Goal: Task Accomplishment & Management: Use online tool/utility

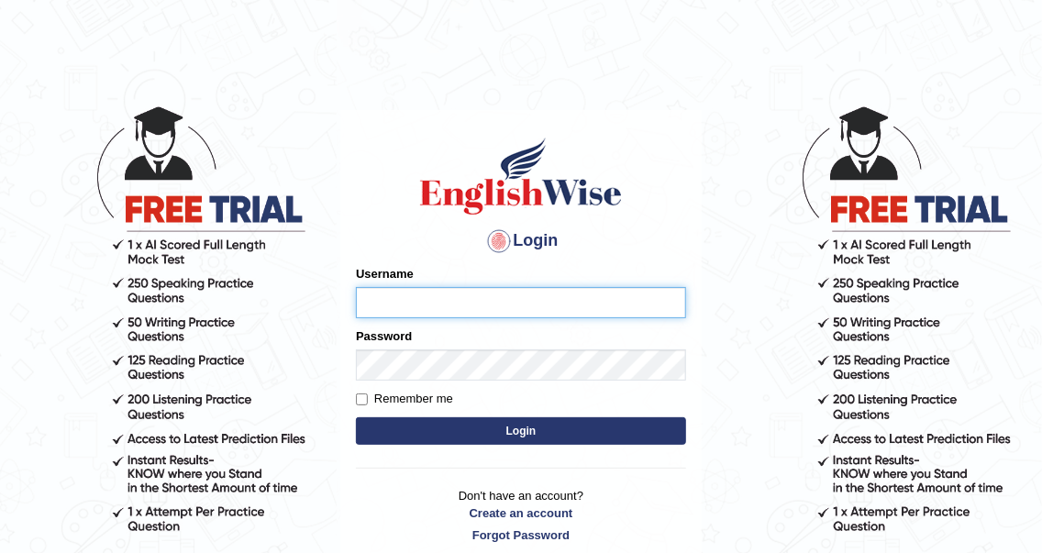
type input "jeromego"
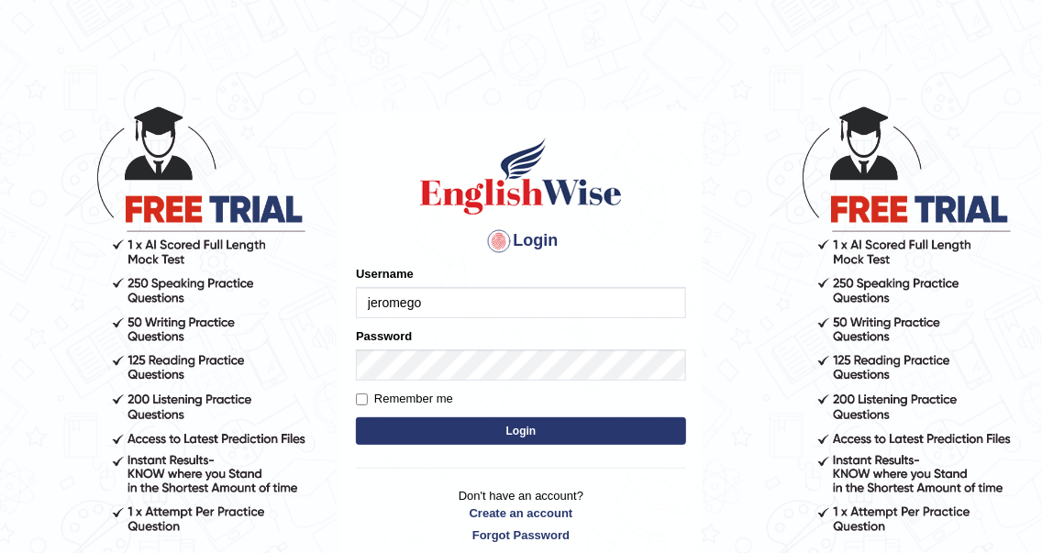
click at [444, 408] on form "Please fix the following errors: Username [PERSON_NAME] Password Remember me Lo…" at bounding box center [521, 357] width 330 height 184
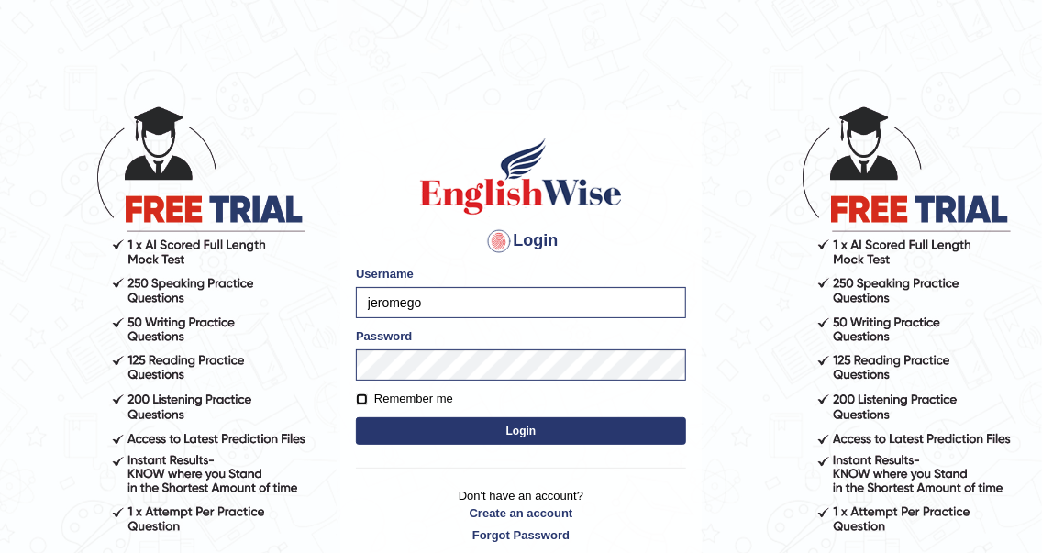
drag, startPoint x: 444, startPoint y: 408, endPoint x: 367, endPoint y: 401, distance: 77.4
click at [367, 401] on input "Remember me" at bounding box center [362, 400] width 12 height 12
checkbox input "true"
click at [438, 435] on button "Login" at bounding box center [521, 431] width 330 height 28
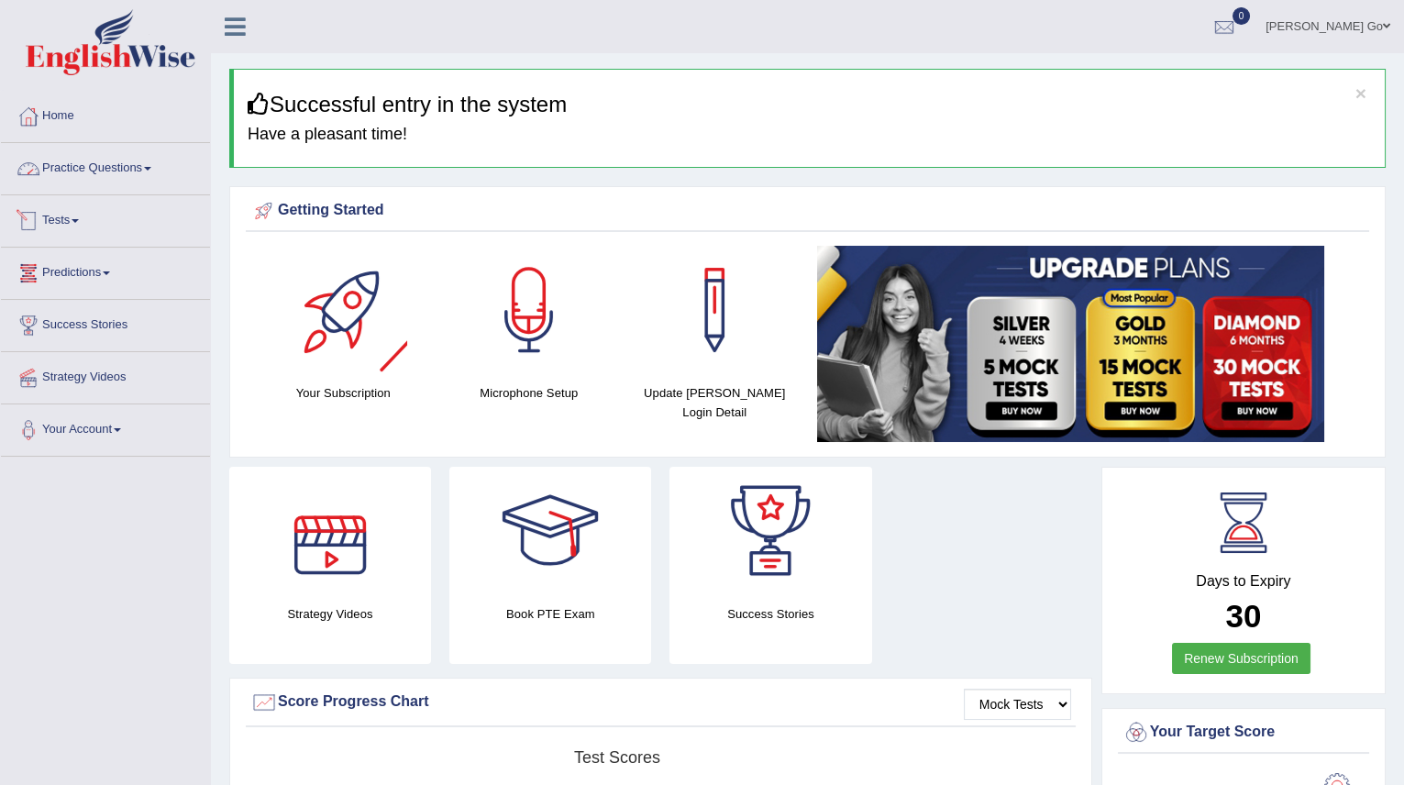
click at [108, 173] on link "Practice Questions" at bounding box center [105, 166] width 209 height 46
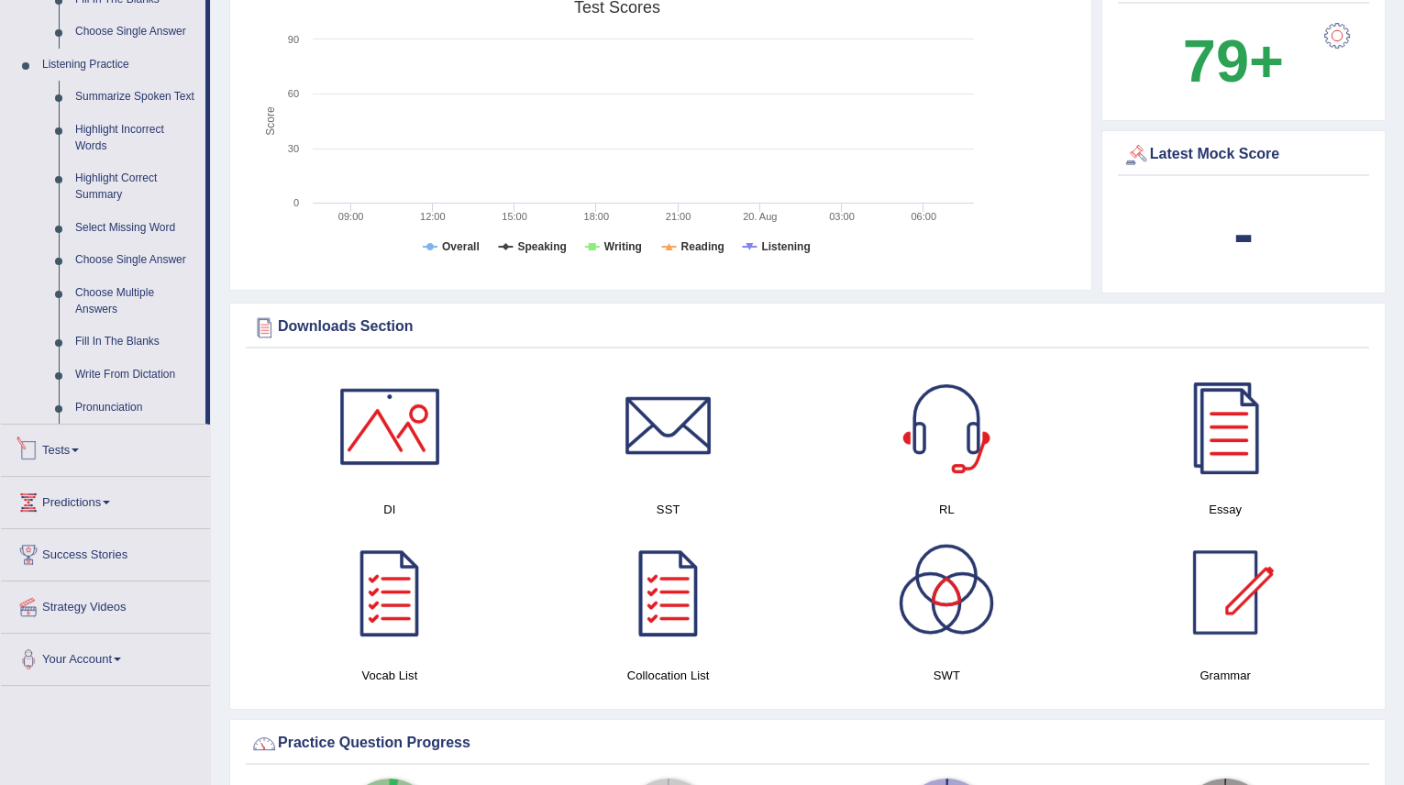
click at [96, 457] on link "Tests" at bounding box center [105, 448] width 209 height 46
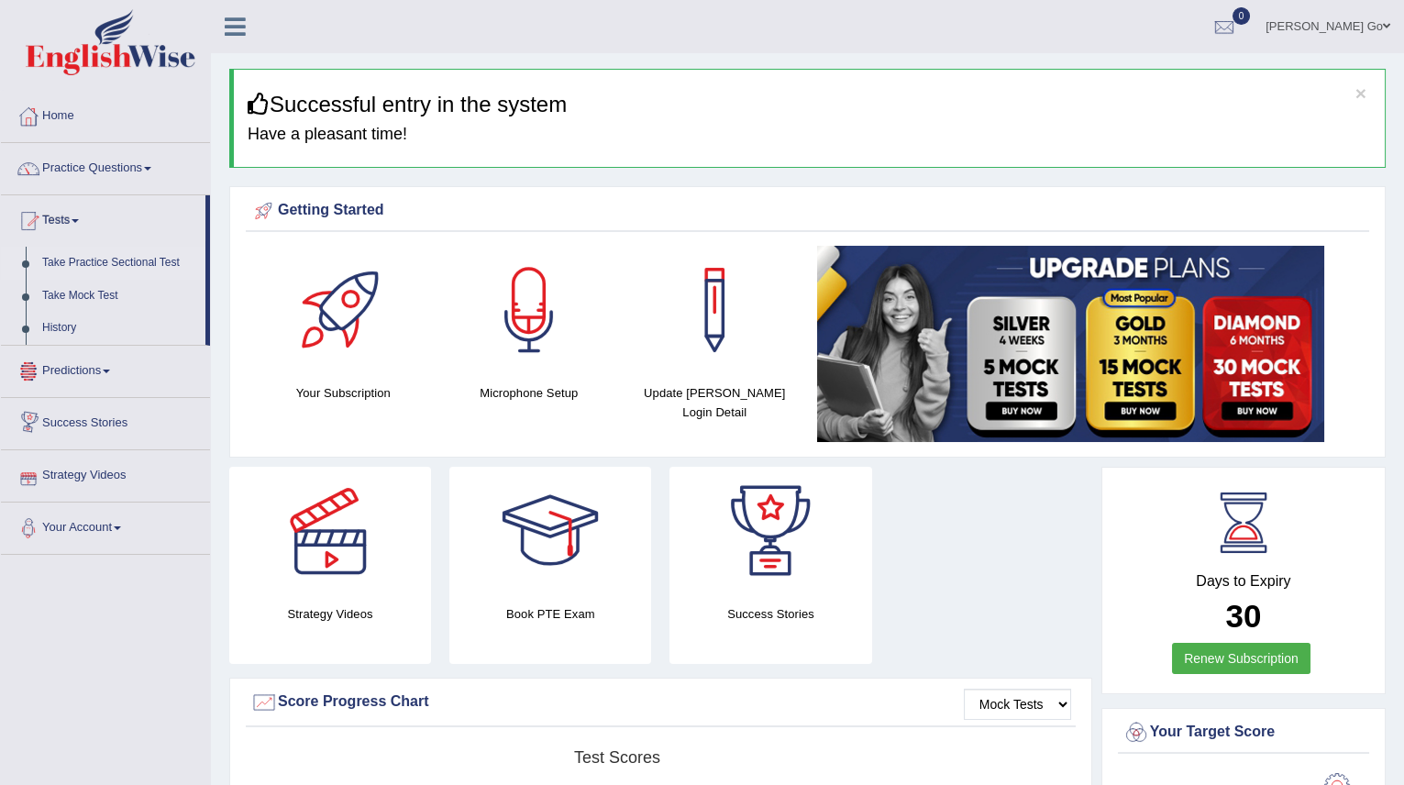
click at [133, 256] on link "Take Practice Sectional Test" at bounding box center [120, 263] width 172 height 33
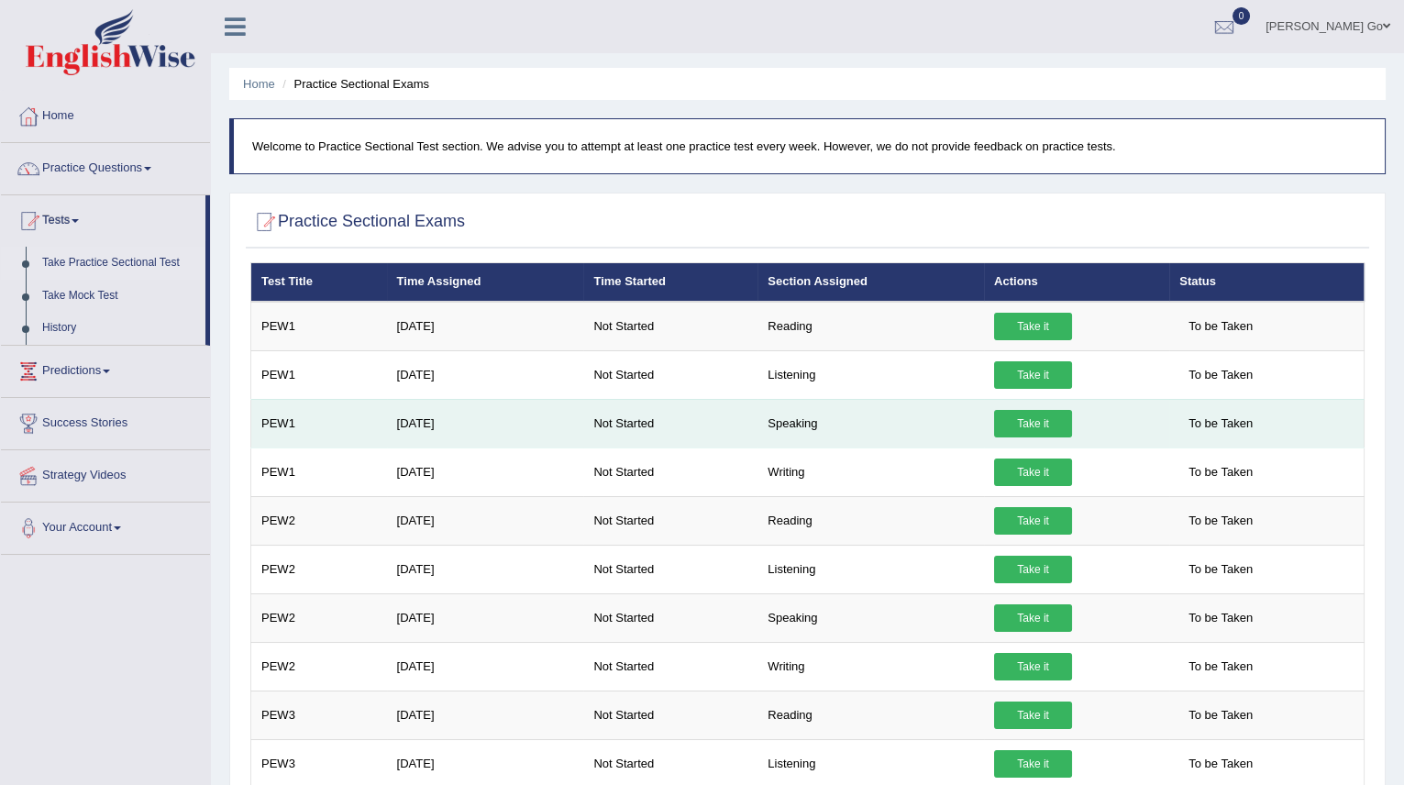
click at [1034, 422] on link "Take it" at bounding box center [1033, 424] width 78 height 28
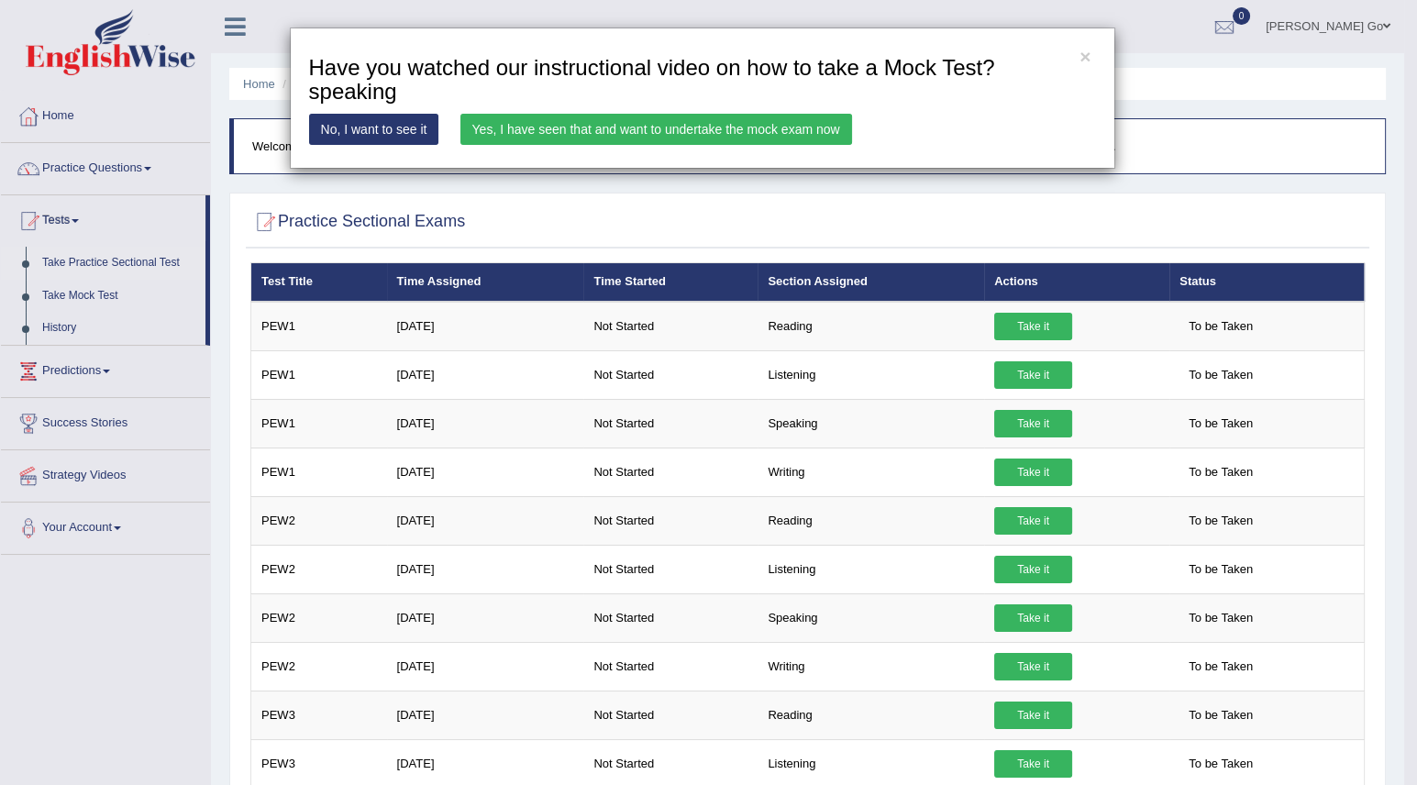
click at [589, 130] on link "Yes, I have seen that and want to undertake the mock exam now" at bounding box center [656, 129] width 392 height 31
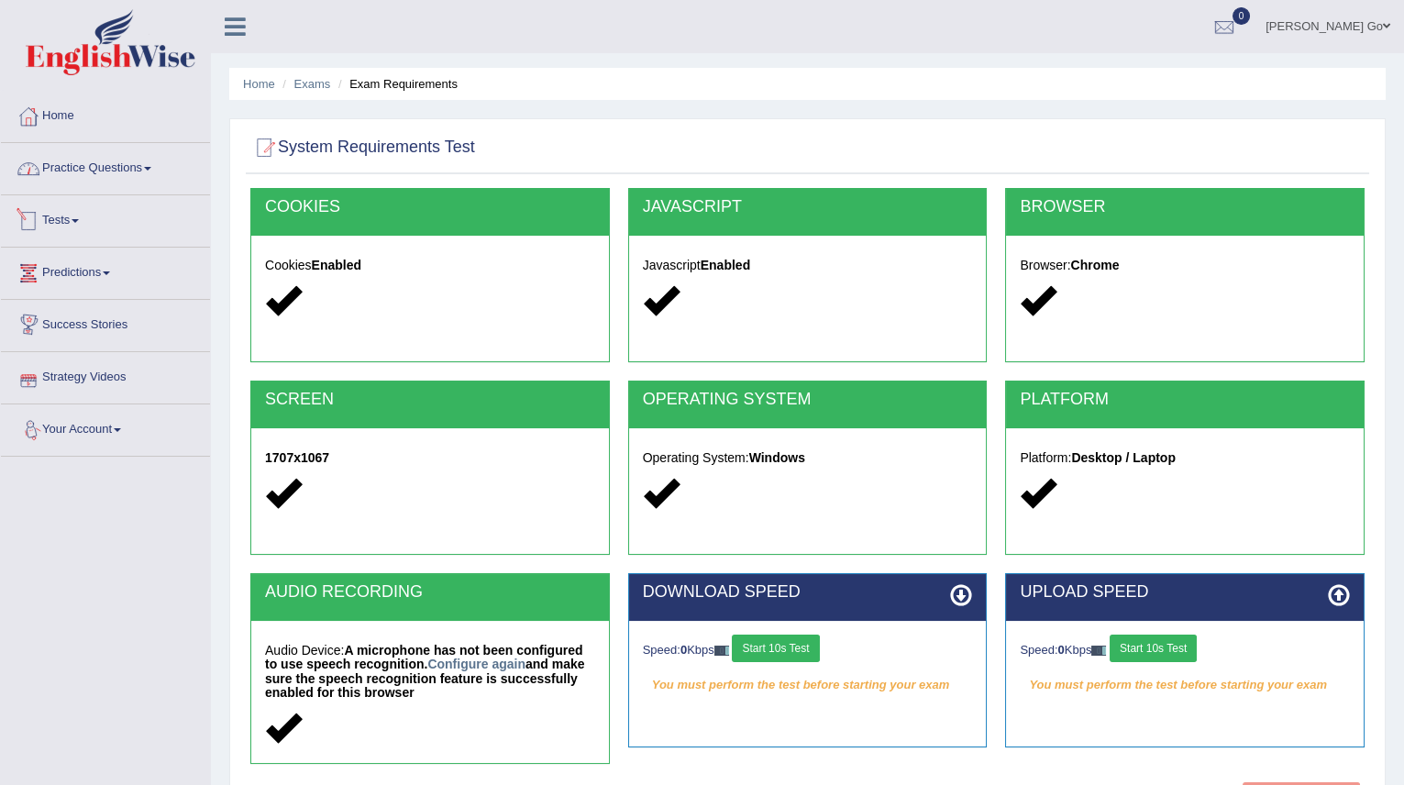
click at [132, 170] on link "Practice Questions" at bounding box center [105, 166] width 209 height 46
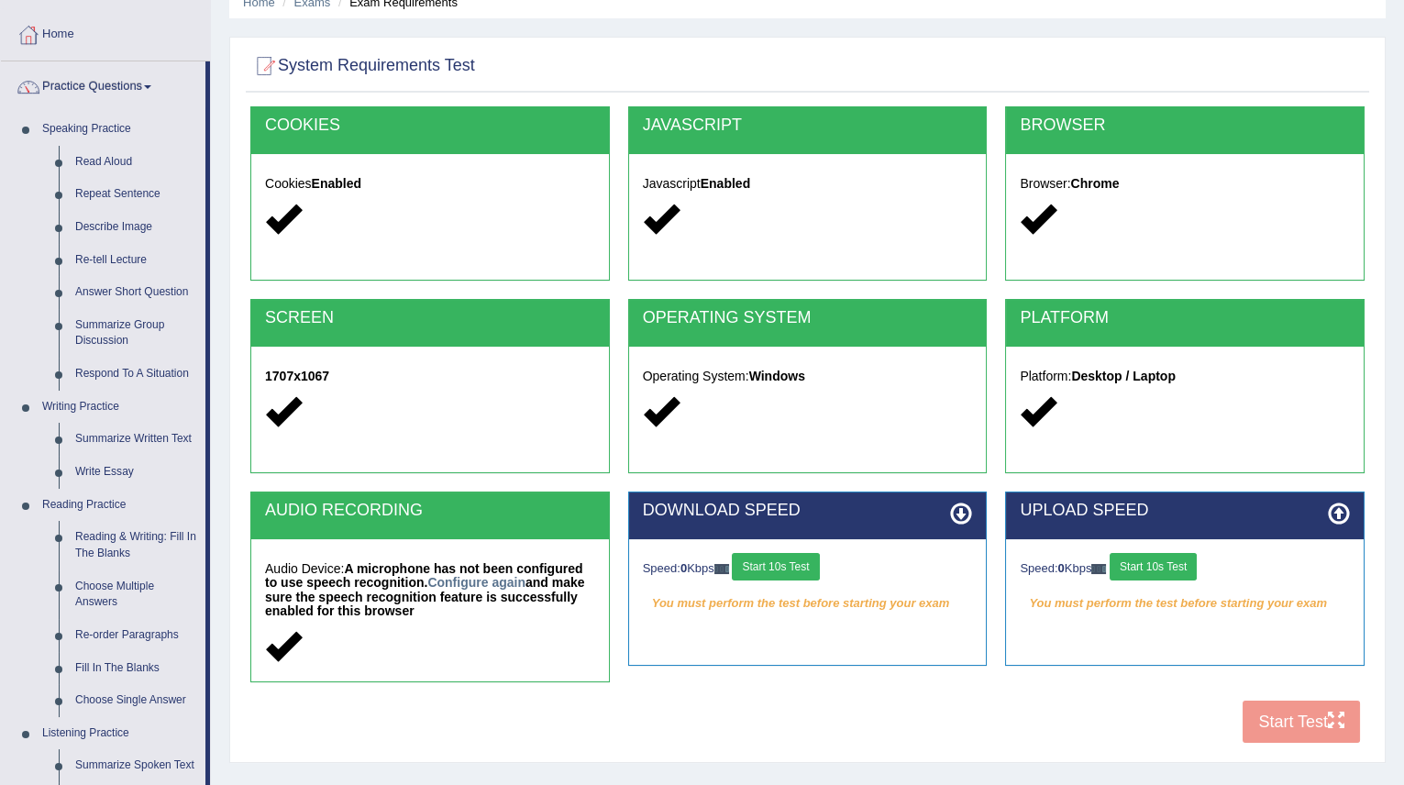
scroll to position [83, 0]
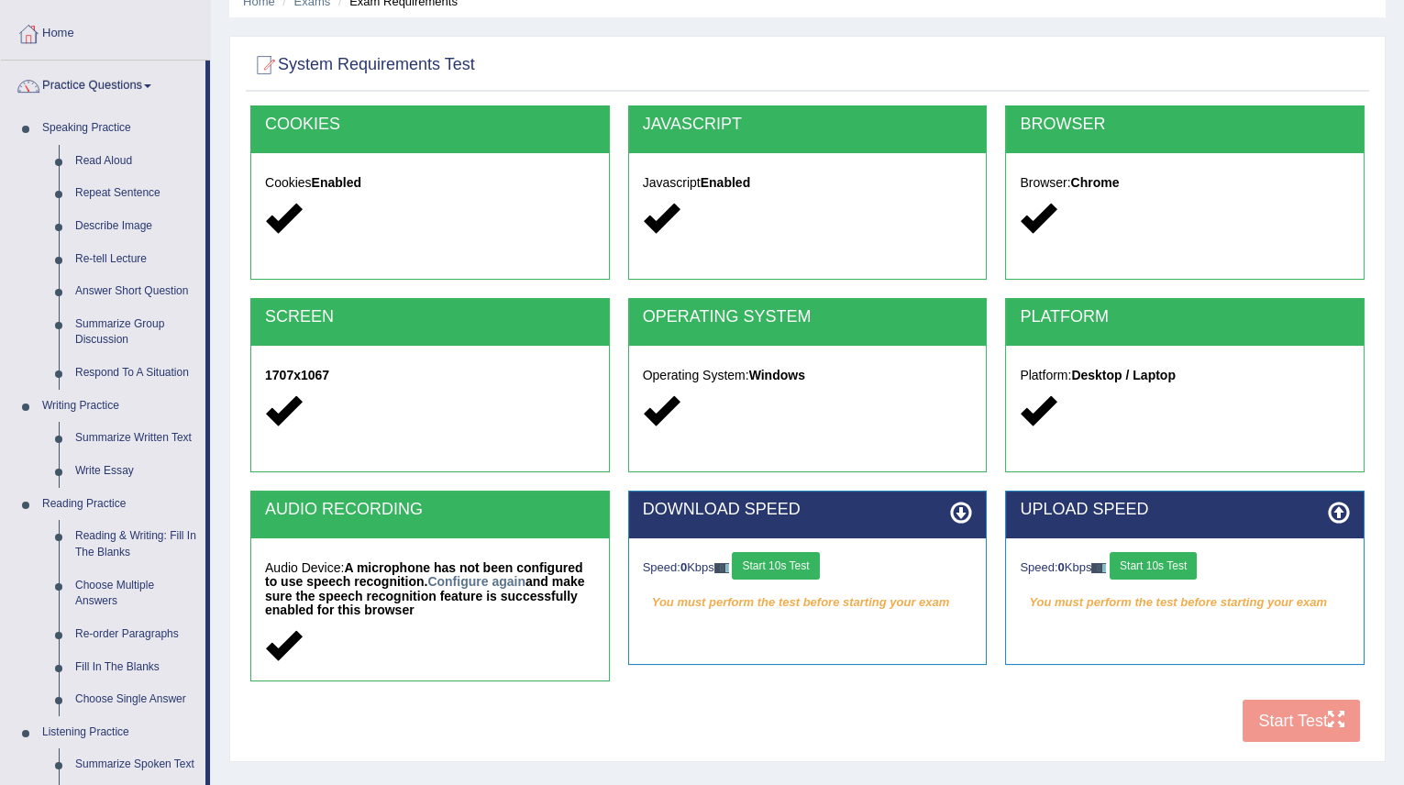
click at [788, 565] on button "Start 10s Test" at bounding box center [775, 566] width 87 height 28
click at [1154, 569] on button "Start 10s Test" at bounding box center [1153, 566] width 87 height 28
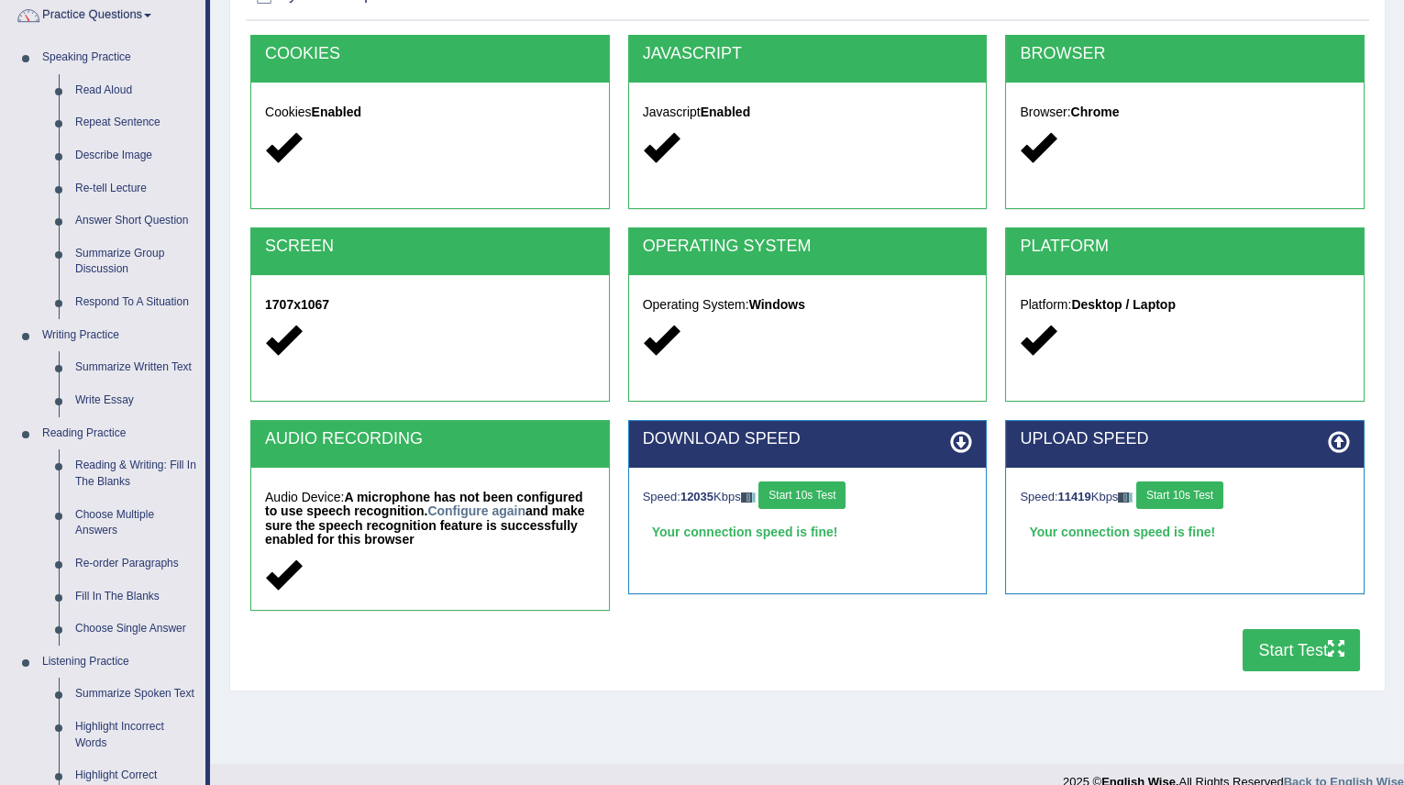
scroll to position [166, 0]
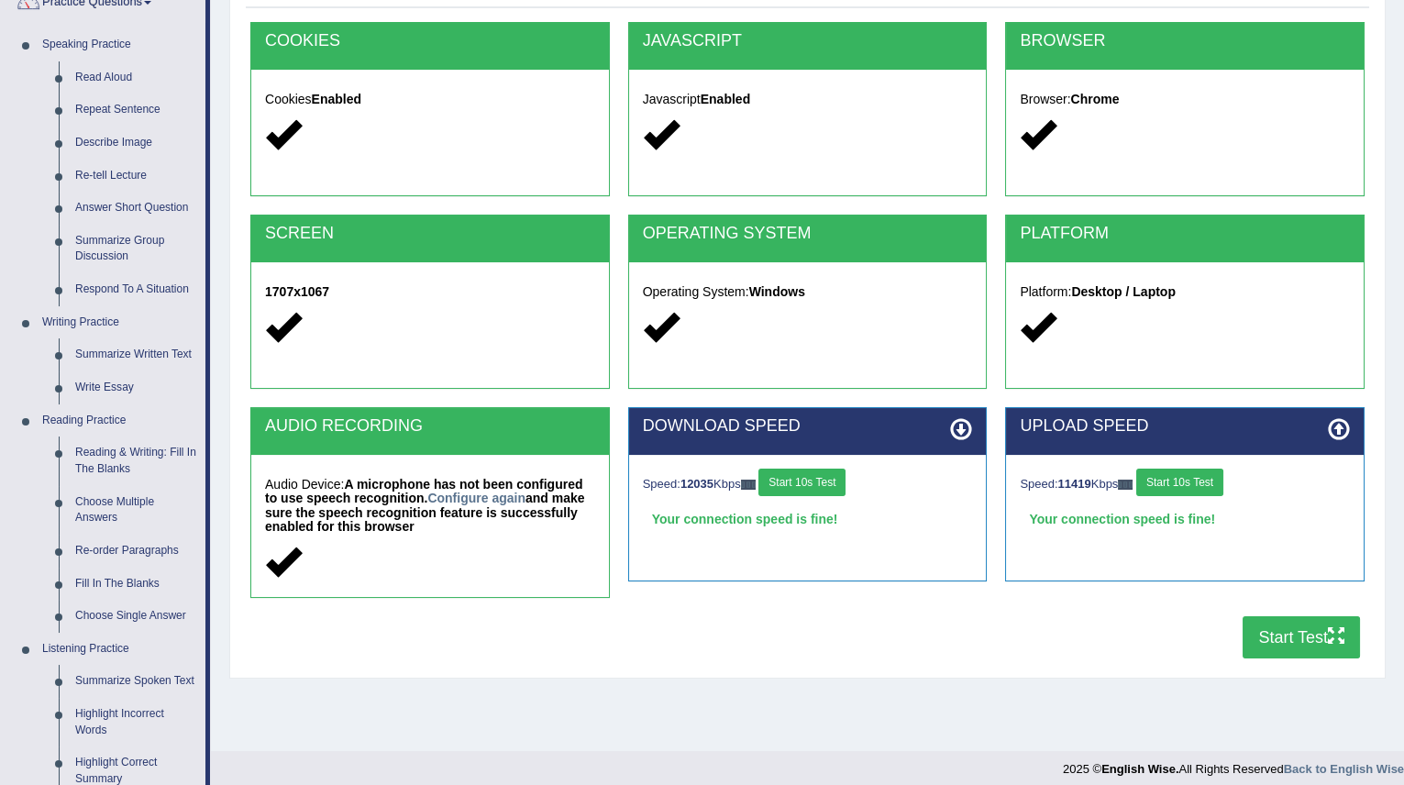
click at [1297, 629] on button "Start Test" at bounding box center [1301, 637] width 117 height 42
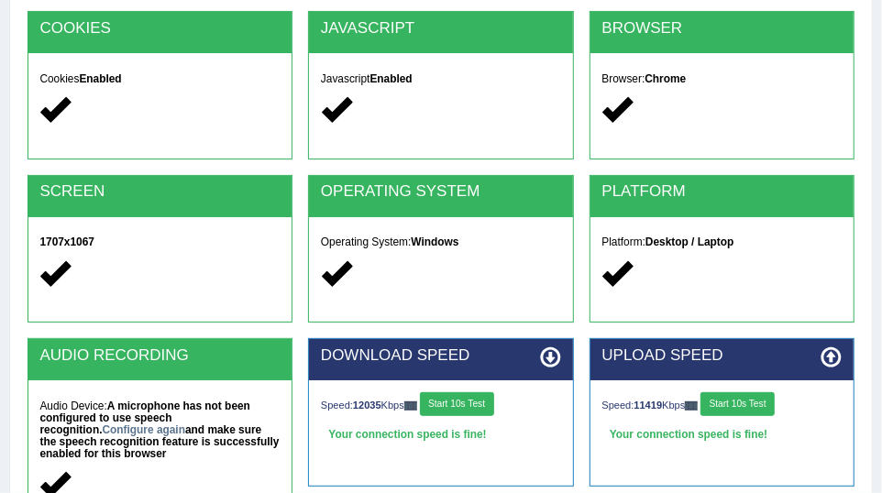
scroll to position [167, 0]
